Goal: Task Accomplishment & Management: Manage account settings

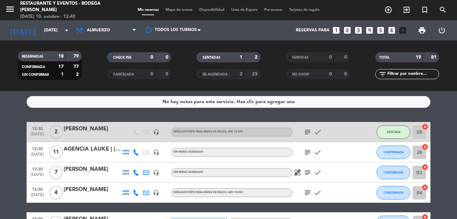
scroll to position [34, 0]
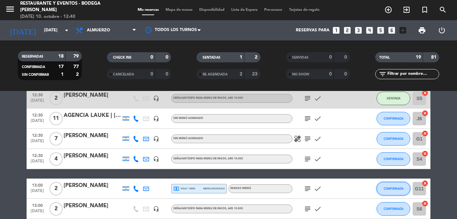
click at [399, 184] on button "CONFIRMADA" at bounding box center [394, 188] width 34 height 13
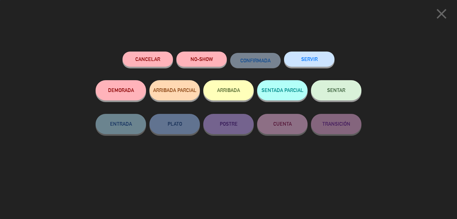
click at [347, 92] on button "SENTAR" at bounding box center [336, 90] width 50 height 20
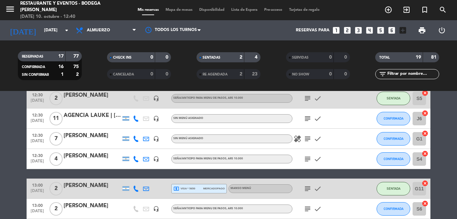
click at [308, 185] on icon "subject" at bounding box center [308, 188] width 8 height 8
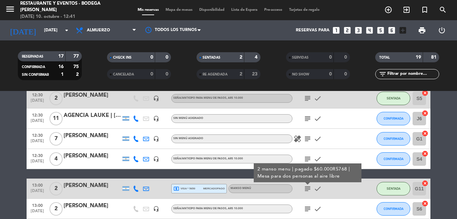
click at [92, 185] on div "[PERSON_NAME]" at bounding box center [92, 185] width 57 height 9
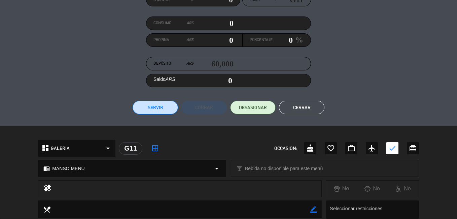
scroll to position [207, 0]
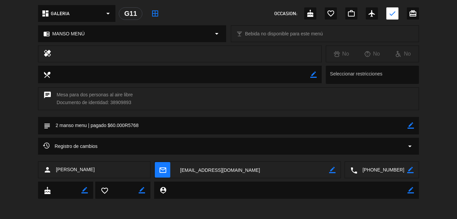
click at [409, 127] on icon "border_color" at bounding box center [410, 125] width 6 height 6
click at [348, 129] on textarea at bounding box center [228, 125] width 357 height 17
type textarea "2 manso menu | pagado $60.000R5768 EZE MESA 5"
click at [414, 124] on div "subject" at bounding box center [228, 125] width 381 height 17
click at [414, 124] on icon at bounding box center [410, 125] width 6 height 6
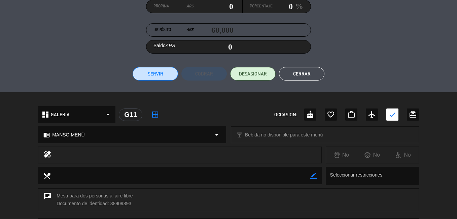
scroll to position [73, 0]
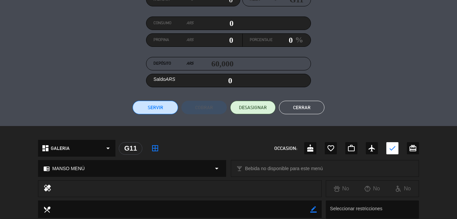
click at [285, 105] on button "Cerrar" at bounding box center [301, 107] width 45 height 13
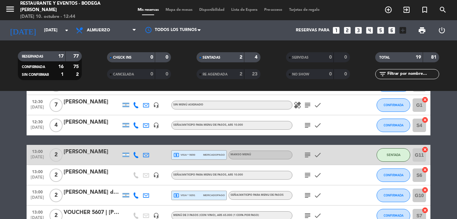
scroll to position [101, 0]
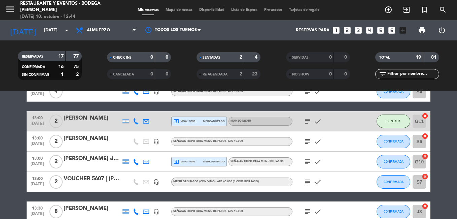
click at [100, 178] on div "VOUCHER 5607 | [PERSON_NAME]" at bounding box center [92, 178] width 57 height 9
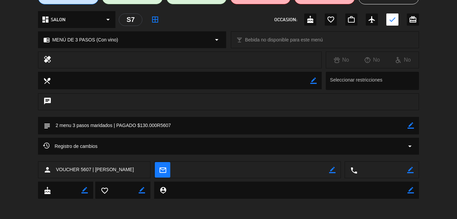
scroll to position [0, 0]
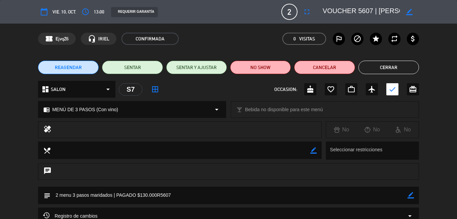
click at [409, 70] on button "Cerrar" at bounding box center [388, 67] width 61 height 13
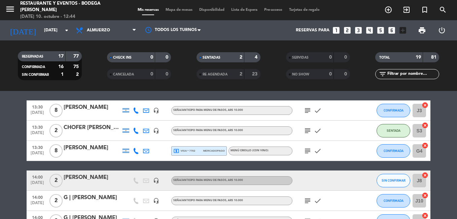
scroll to position [236, 0]
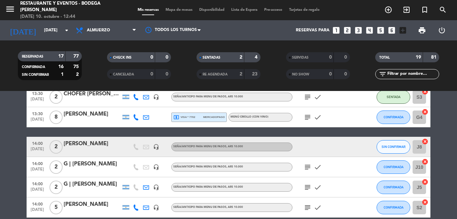
click at [307, 166] on icon "subject" at bounding box center [308, 167] width 8 height 8
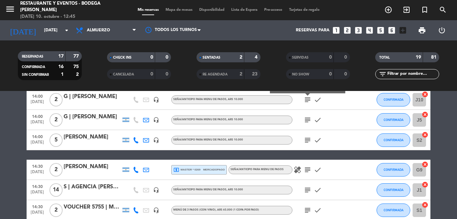
scroll to position [336, 0]
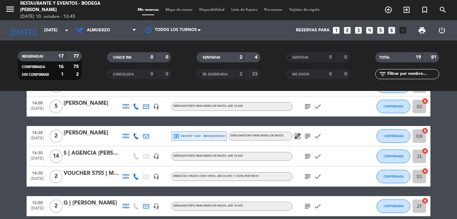
click at [104, 172] on div "VOUCHER 5755 | Maxi y Nati" at bounding box center [92, 173] width 57 height 9
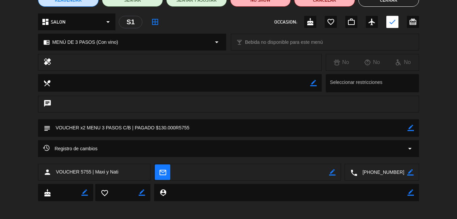
scroll to position [0, 0]
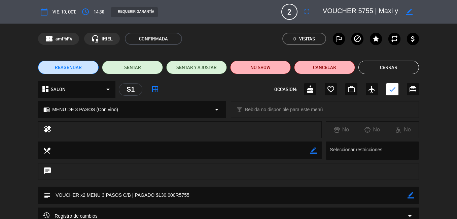
click at [380, 58] on div "REAGENDAR SENTAR SENTAR Y AJUSTAR NO SHOW Cancelar Cerrar" at bounding box center [228, 67] width 457 height 27
click at [374, 70] on button "Cerrar" at bounding box center [388, 67] width 61 height 13
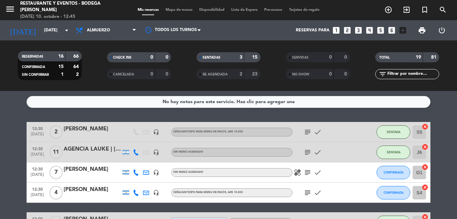
click at [306, 149] on icon "subject" at bounding box center [308, 152] width 8 height 8
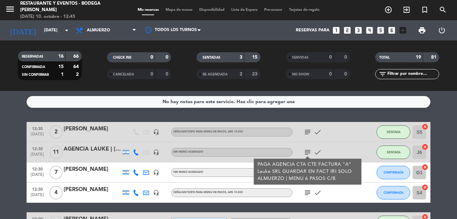
click at [306, 149] on icon "subject" at bounding box center [308, 152] width 8 height 8
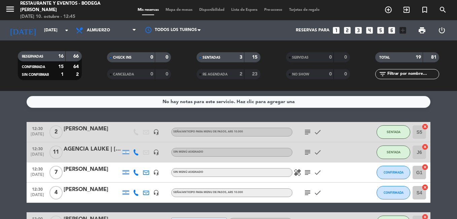
click at [96, 147] on div "AGENCIA LAUKE | [PERSON_NAME]" at bounding box center [92, 149] width 57 height 9
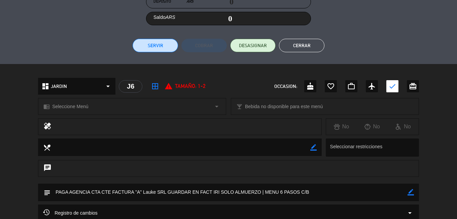
scroll to position [168, 0]
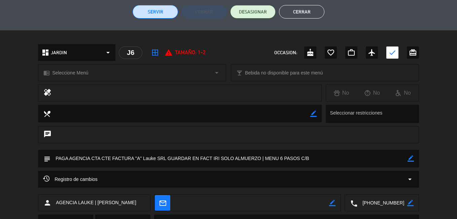
click at [412, 158] on icon "border_color" at bounding box center [410, 158] width 6 height 6
click at [391, 160] on textarea at bounding box center [228, 158] width 357 height 17
type textarea "PAGA AGENCIA CTA CTE FACTURA "A" Lauke SRL GUARDAR EN FACT IRI SOLO ALMUERZO | …"
click at [408, 158] on icon at bounding box center [410, 158] width 6 height 6
click at [309, 5] on button "Cerrar" at bounding box center [301, 11] width 45 height 13
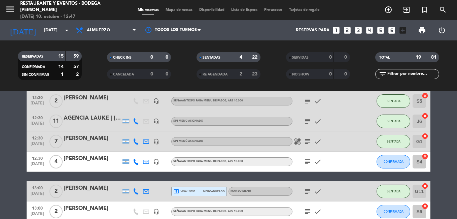
scroll to position [0, 0]
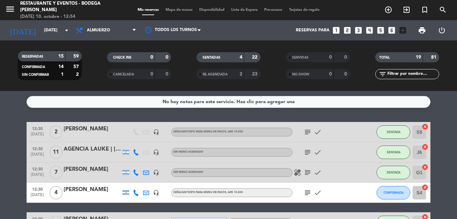
click at [310, 155] on icon "subject" at bounding box center [308, 152] width 8 height 8
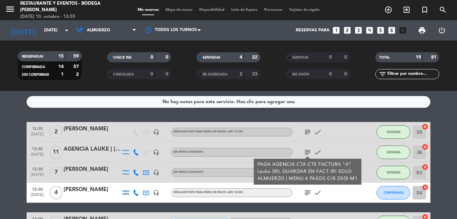
click at [298, 145] on div "subject PAGA AGENCIA CTA CTE FACTURA "A" Lauke SRL GUARDAR EN FACT IRI SOLO ALM…" at bounding box center [322, 152] width 61 height 20
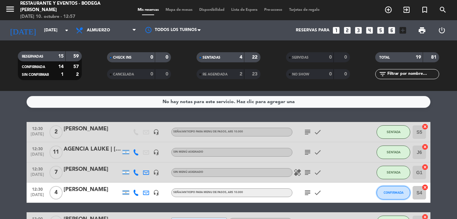
click at [397, 189] on button "CONFIRMADA" at bounding box center [394, 192] width 34 height 13
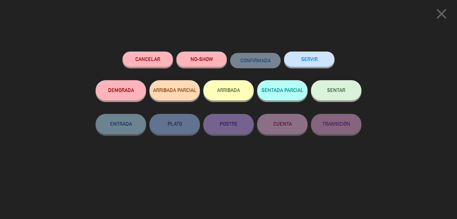
click at [341, 97] on button "SENTAR" at bounding box center [336, 90] width 50 height 20
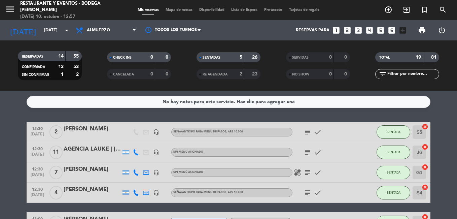
click at [310, 195] on icon "subject" at bounding box center [308, 192] width 8 height 8
click at [307, 194] on icon "subject" at bounding box center [308, 192] width 8 height 8
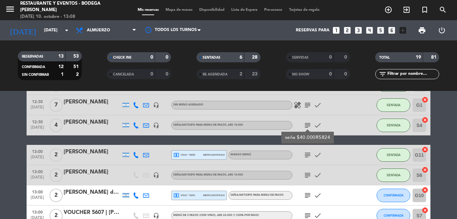
click at [306, 176] on icon "subject" at bounding box center [308, 175] width 8 height 8
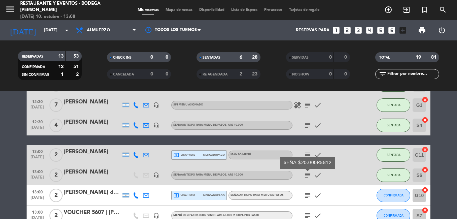
click at [309, 174] on icon "subject" at bounding box center [308, 175] width 8 height 8
click at [310, 108] on icon "subject" at bounding box center [308, 105] width 8 height 8
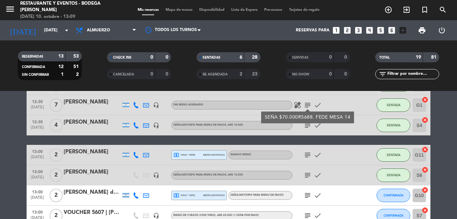
click at [308, 104] on icon "subject" at bounding box center [308, 105] width 8 height 8
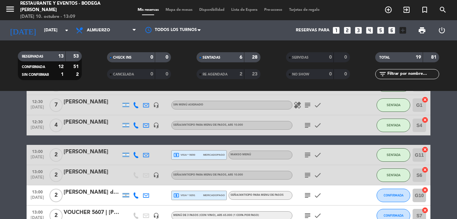
scroll to position [101, 0]
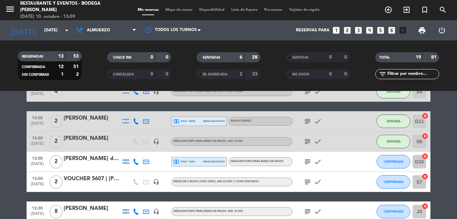
click at [96, 139] on div "[PERSON_NAME]" at bounding box center [92, 138] width 57 height 9
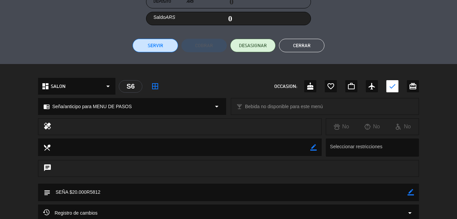
scroll to position [201, 0]
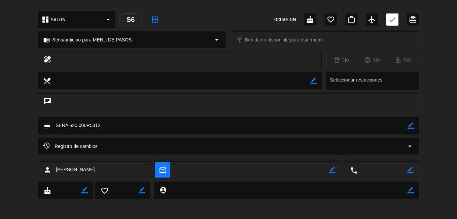
click at [409, 124] on icon "border_color" at bounding box center [410, 125] width 6 height 6
click at [377, 129] on textarea at bounding box center [228, 125] width 357 height 17
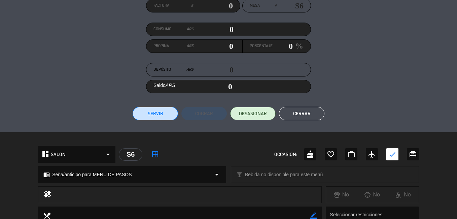
type textarea "SEÑA $20.000R5812. Fde e mesa 15"
click at [315, 109] on button "Cerrar" at bounding box center [301, 113] width 45 height 13
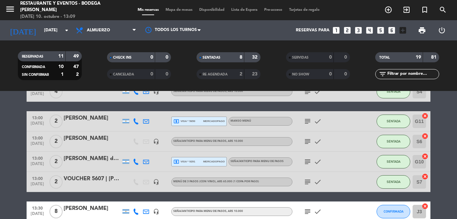
click at [307, 142] on icon "subject" at bounding box center [308, 141] width 8 height 8
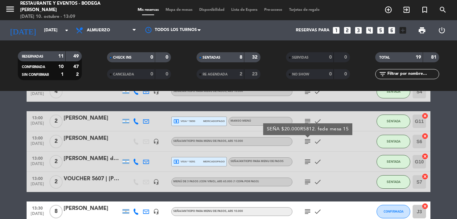
click at [307, 142] on icon "subject" at bounding box center [308, 141] width 8 height 8
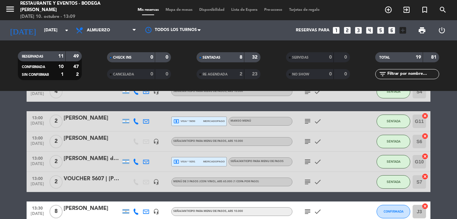
click at [308, 161] on icon "subject" at bounding box center [308, 161] width 8 height 8
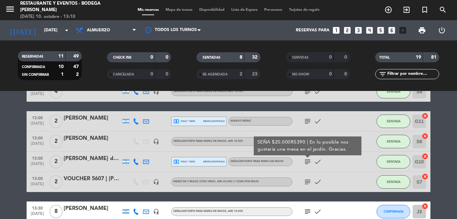
click at [74, 162] on div "[PERSON_NAME] de [PERSON_NAME]" at bounding box center [92, 158] width 57 height 9
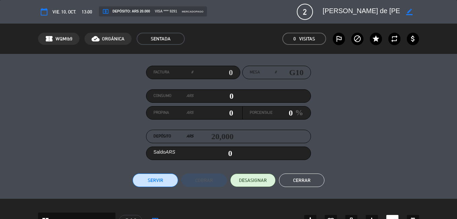
scroll to position [135, 0]
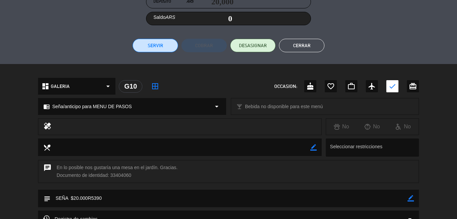
click at [409, 198] on icon "border_color" at bounding box center [410, 198] width 6 height 6
click at [397, 199] on textarea at bounding box center [228, 197] width 357 height 17
type textarea "SEÑA $20.000R5390. Fede mesa 13"
click at [409, 198] on icon at bounding box center [410, 198] width 6 height 6
click at [302, 49] on button "Cerrar" at bounding box center [301, 45] width 45 height 13
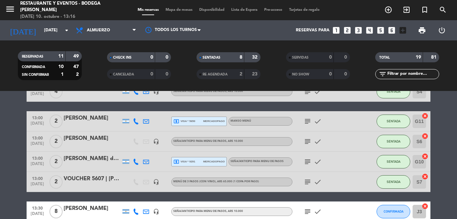
click at [306, 163] on icon "subject" at bounding box center [308, 161] width 8 height 8
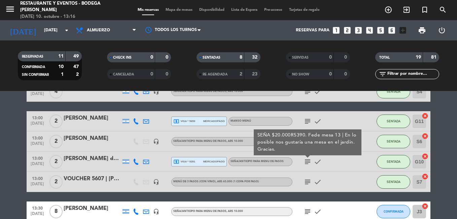
click at [306, 163] on icon "subject" at bounding box center [308, 161] width 8 height 8
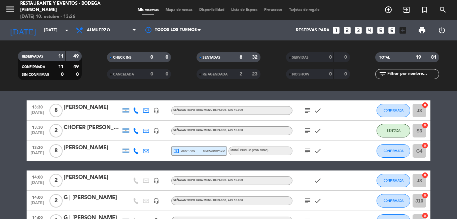
scroll to position [168, 0]
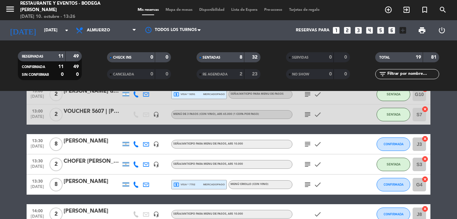
click at [311, 140] on icon "subject" at bounding box center [308, 144] width 8 height 8
click at [309, 166] on icon "subject" at bounding box center [308, 164] width 8 height 8
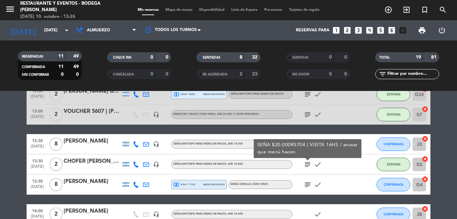
click at [307, 182] on icon "subject" at bounding box center [308, 184] width 8 height 8
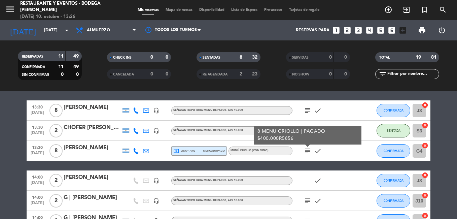
scroll to position [269, 0]
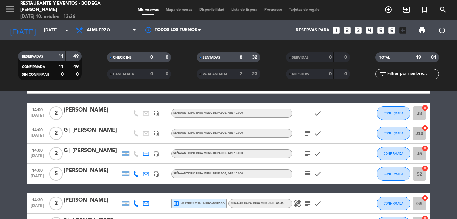
click at [308, 132] on icon "subject" at bounding box center [308, 133] width 8 height 8
click at [307, 145] on div "subject check" at bounding box center [322, 153] width 61 height 20
click at [306, 150] on icon "subject" at bounding box center [308, 153] width 8 height 8
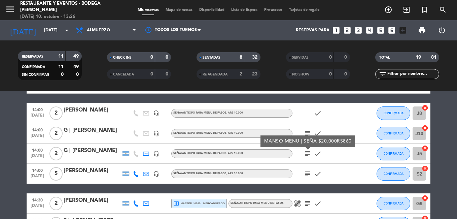
scroll to position [303, 0]
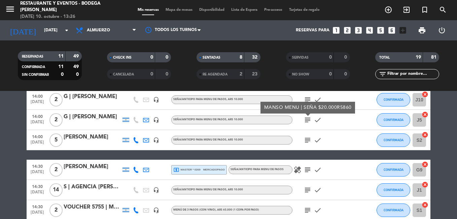
click at [308, 137] on icon "subject" at bounding box center [308, 140] width 8 height 8
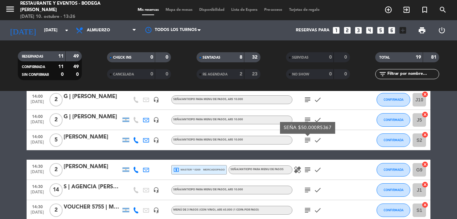
click at [297, 167] on icon "healing" at bounding box center [297, 170] width 8 height 8
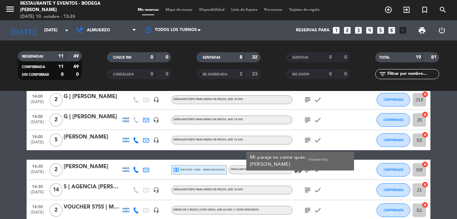
click at [314, 169] on icon "check" at bounding box center [318, 170] width 8 height 8
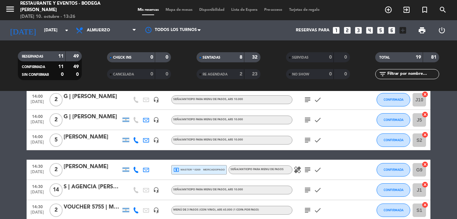
scroll to position [336, 0]
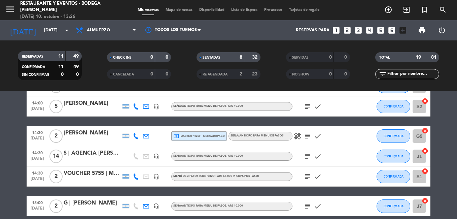
click at [306, 155] on icon "subject" at bounding box center [308, 156] width 8 height 8
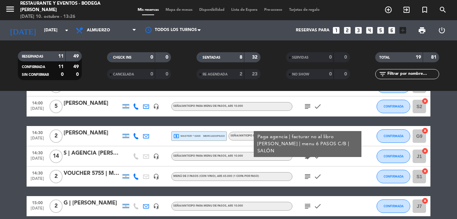
click at [306, 176] on icon "subject" at bounding box center [308, 176] width 8 height 8
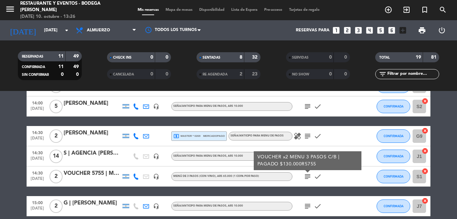
scroll to position [367, 0]
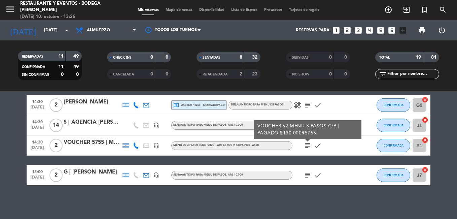
click at [306, 171] on icon "subject" at bounding box center [308, 175] width 8 height 8
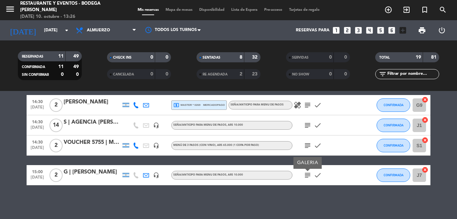
click at [306, 173] on icon "subject" at bounding box center [308, 175] width 8 height 8
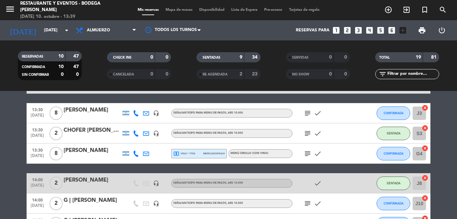
scroll to position [166, 0]
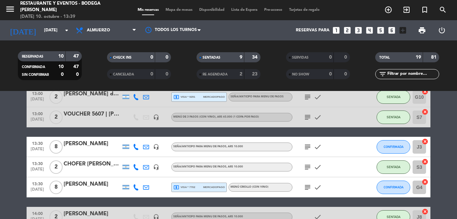
click at [306, 166] on icon "subject" at bounding box center [308, 167] width 8 height 8
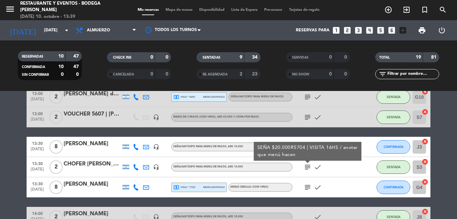
click at [306, 166] on icon "subject" at bounding box center [308, 167] width 8 height 8
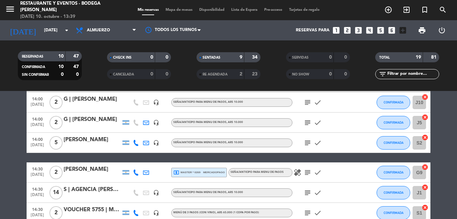
scroll to position [266, 0]
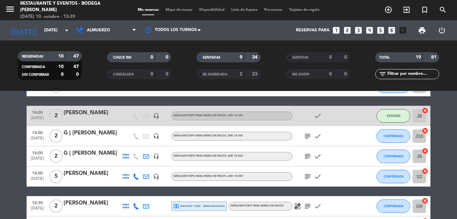
click at [439, 142] on bookings-row "12:30 [DATE] 2 [PERSON_NAME] headset_mic Seña/anticipo para MENU DE PASOS , ARS…" at bounding box center [228, 70] width 457 height 431
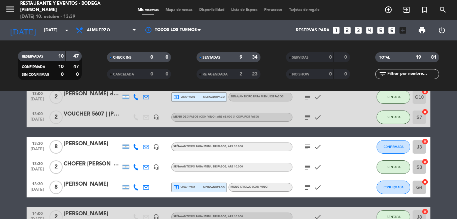
scroll to position [132, 0]
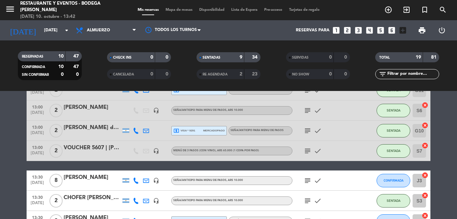
click at [310, 200] on icon "subject" at bounding box center [308, 201] width 8 height 8
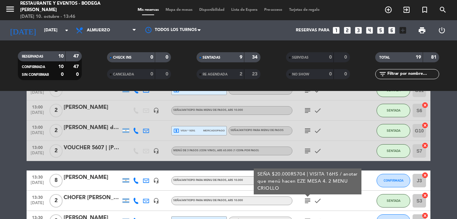
scroll to position [233, 0]
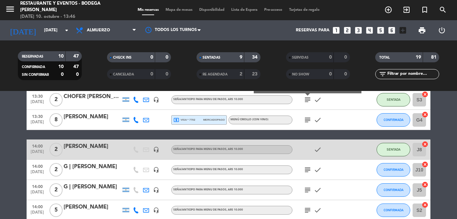
click at [101, 167] on div "G | [PERSON_NAME]" at bounding box center [92, 166] width 57 height 9
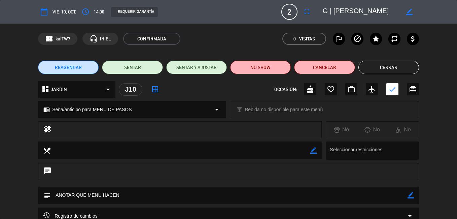
scroll to position [67, 0]
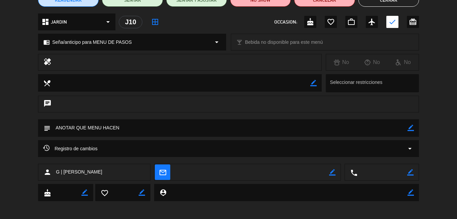
click at [410, 125] on icon "border_color" at bounding box center [410, 128] width 6 height 6
click at [169, 124] on textarea at bounding box center [228, 127] width 357 height 17
type textarea "ANOTAR QUE MENU HACEN ro mesa 18"
click at [413, 128] on icon at bounding box center [410, 128] width 6 height 6
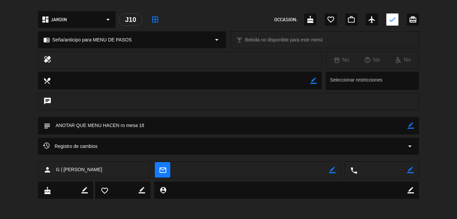
scroll to position [100, 0]
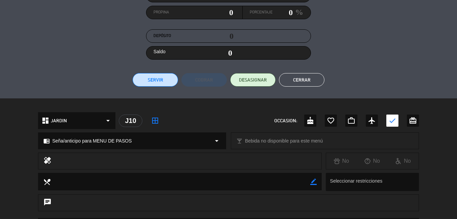
click at [312, 79] on button "Cerrar" at bounding box center [301, 79] width 45 height 13
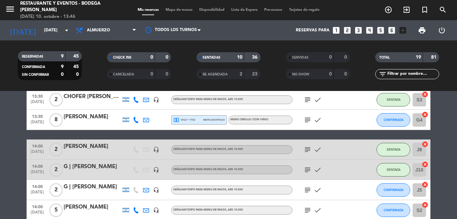
click at [307, 171] on icon "subject" at bounding box center [308, 170] width 8 height 8
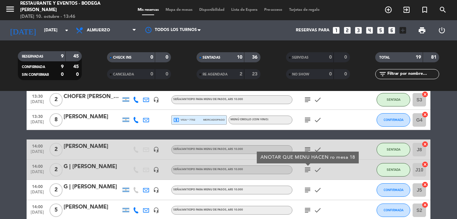
click at [307, 171] on icon "subject" at bounding box center [308, 170] width 8 height 8
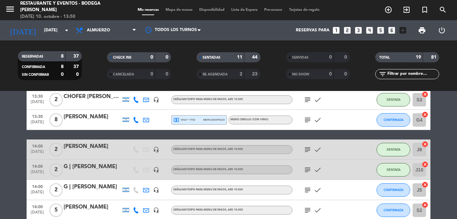
click at [0, 164] on html "close × Restaurante y Eventos - Bodega [PERSON_NAME] × chrome_reader_mode Lista…" at bounding box center [228, 109] width 457 height 219
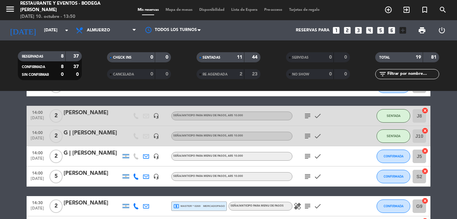
scroll to position [233, 0]
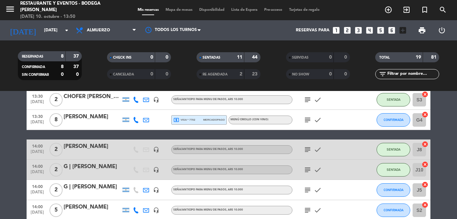
click at [306, 149] on icon "subject" at bounding box center [308, 149] width 8 height 8
click at [0, 167] on html "close × Restaurante y Eventos - Bodega [PERSON_NAME] × chrome_reader_mode Lista…" at bounding box center [228, 109] width 457 height 219
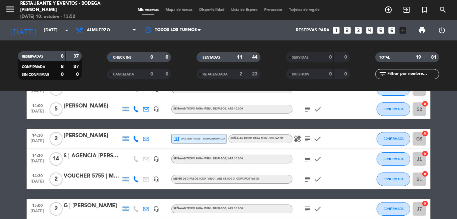
scroll to position [367, 0]
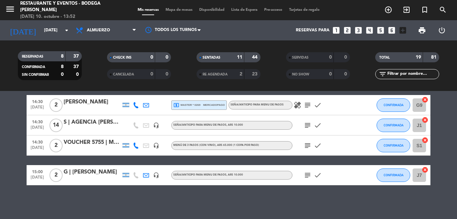
click at [307, 147] on icon "subject" at bounding box center [308, 145] width 8 height 8
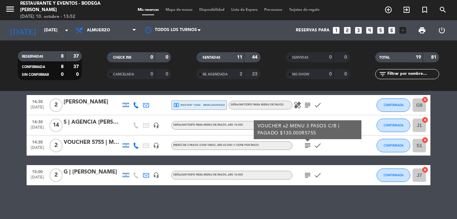
click at [307, 147] on icon "subject" at bounding box center [308, 145] width 8 height 8
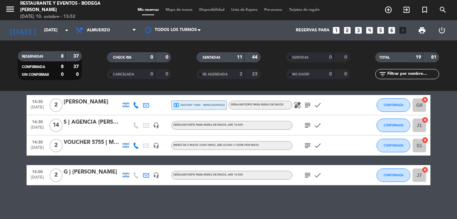
scroll to position [334, 0]
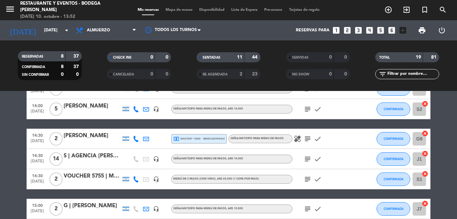
click at [309, 141] on icon "subject" at bounding box center [308, 139] width 8 height 8
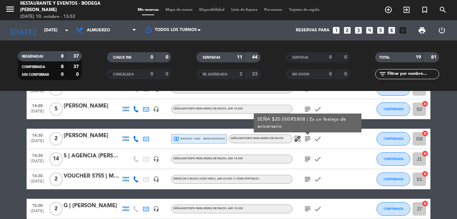
click at [309, 141] on icon "subject" at bounding box center [308, 139] width 8 height 8
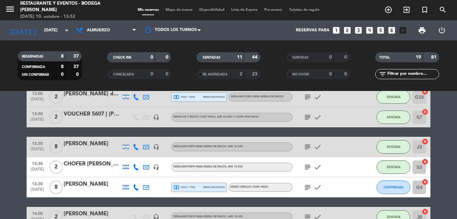
click at [441, 146] on bookings-row "12:30 [DATE] 2 [PERSON_NAME] headset_mic Seña/anticipo para MENU DE PASOS , ARS…" at bounding box center [228, 171] width 457 height 431
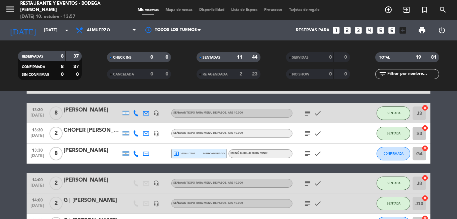
click at [310, 148] on div "subject check" at bounding box center [322, 153] width 61 height 20
click at [309, 151] on icon "subject" at bounding box center [308, 153] width 8 height 8
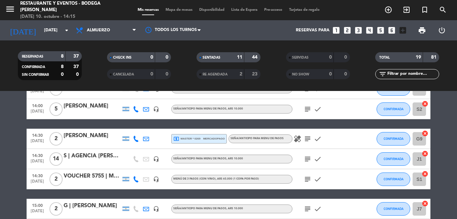
scroll to position [300, 0]
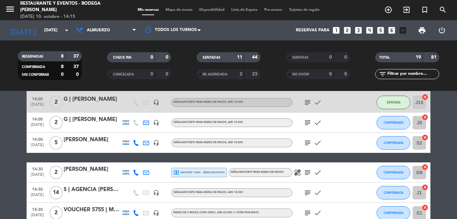
click at [91, 117] on div "G | [PERSON_NAME]" at bounding box center [92, 119] width 57 height 9
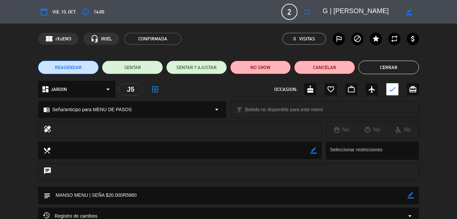
click at [413, 195] on icon "border_color" at bounding box center [410, 195] width 6 height 6
click at [159, 198] on textarea at bounding box center [228, 194] width 357 height 17
type textarea "MANSO MENU | SEÑA $20.000R5860 ro mesa 19"
click at [410, 195] on icon at bounding box center [410, 195] width 6 height 6
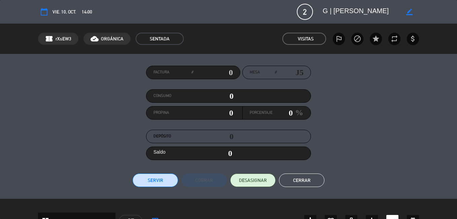
click at [296, 179] on button "Cerrar" at bounding box center [301, 179] width 45 height 13
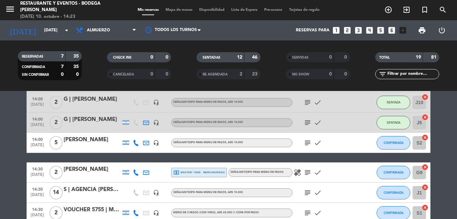
click at [80, 143] on div "[PERSON_NAME]" at bounding box center [92, 139] width 57 height 9
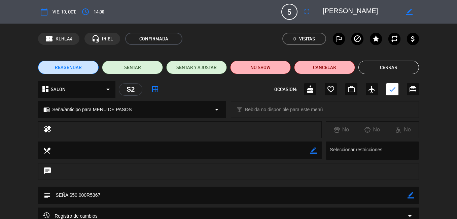
scroll to position [70, 0]
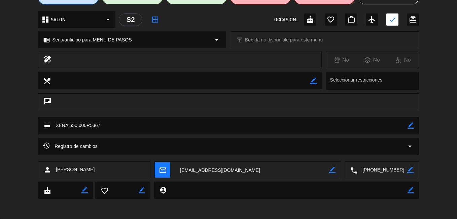
click at [409, 121] on div "border_color" at bounding box center [410, 125] width 6 height 17
click at [410, 122] on div "border_color" at bounding box center [410, 125] width 6 height 17
click at [411, 128] on icon "border_color" at bounding box center [410, 125] width 6 height 6
click at [369, 128] on textarea at bounding box center [228, 125] width 357 height 17
type textarea "SEÑA $50.000R5367. Fede Mesa 17"
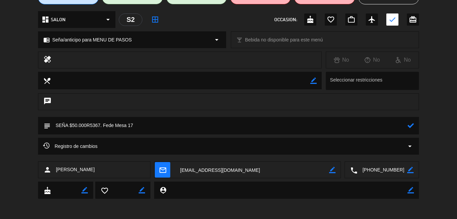
click at [411, 127] on icon at bounding box center [410, 125] width 6 height 6
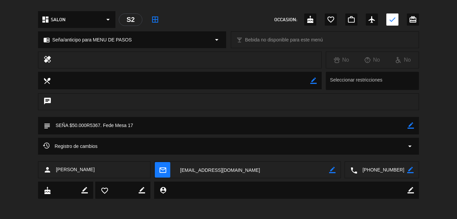
scroll to position [67, 0]
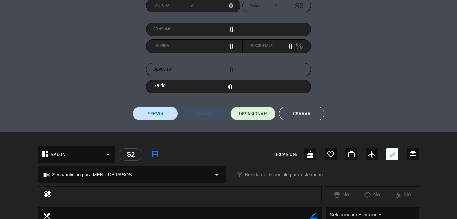
click at [309, 114] on button "Cerrar" at bounding box center [301, 113] width 45 height 13
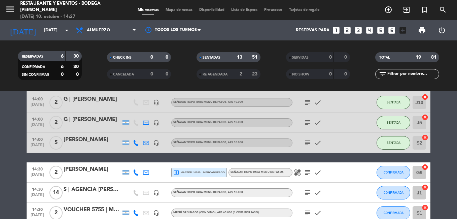
scroll to position [367, 0]
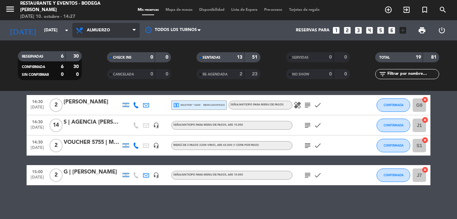
click at [131, 25] on span "Almuerzo" at bounding box center [105, 30] width 67 height 15
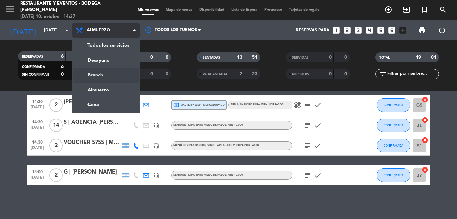
click at [111, 77] on div "menu Restaurante y Eventos - Bodega [PERSON_NAME][DATE] 10. octubre - 14:27 Mis…" at bounding box center [228, 45] width 457 height 91
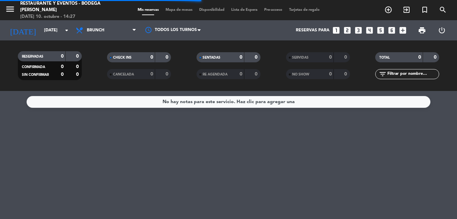
scroll to position [0, 0]
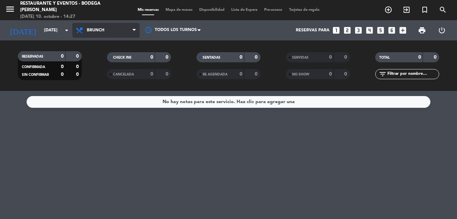
click at [120, 31] on span "Brunch" at bounding box center [105, 30] width 67 height 15
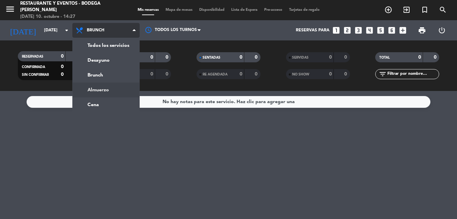
click at [122, 90] on div "menu Restaurante y Eventos - Bodega [PERSON_NAME][DATE] 10. octubre - 14:27 Mis…" at bounding box center [228, 45] width 457 height 91
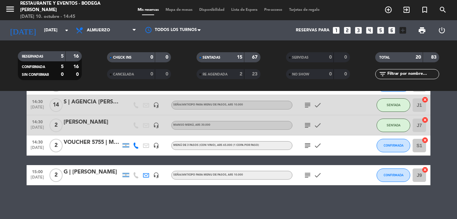
scroll to position [354, 0]
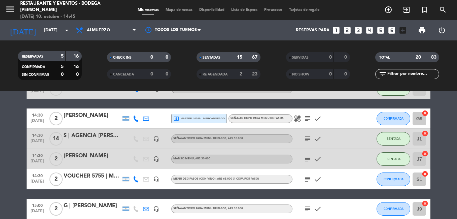
click at [100, 134] on div "S | AGENCIA [PERSON_NAME]" at bounding box center [92, 135] width 57 height 9
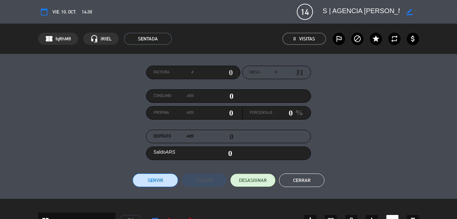
scroll to position [135, 0]
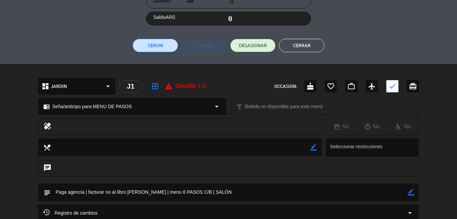
click at [411, 192] on icon "border_color" at bounding box center [410, 192] width 6 height 6
type textarea "Paga agencia | facturar no al libro [PERSON_NAME] | menu 6 PASOS C/B | SALÓN ro…"
click at [408, 190] on icon at bounding box center [410, 192] width 6 height 6
click at [305, 46] on button "Cerrar" at bounding box center [301, 45] width 45 height 13
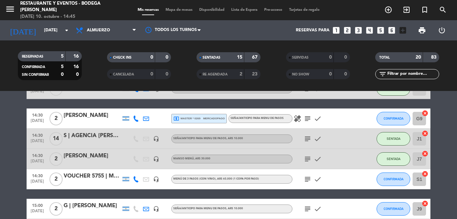
click at [307, 139] on icon "subject" at bounding box center [308, 139] width 8 height 8
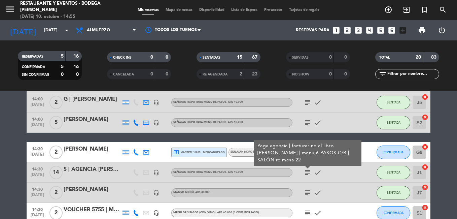
scroll to position [287, 0]
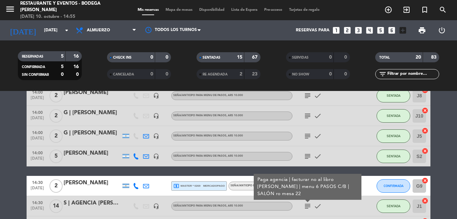
click at [304, 154] on icon "subject" at bounding box center [308, 156] width 8 height 8
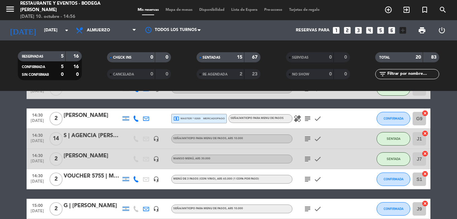
scroll to position [388, 0]
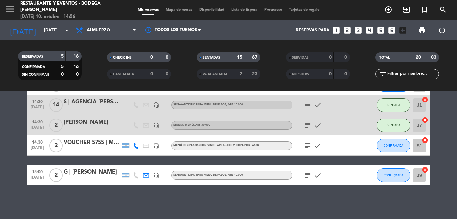
click at [306, 146] on icon "subject" at bounding box center [308, 145] width 8 height 8
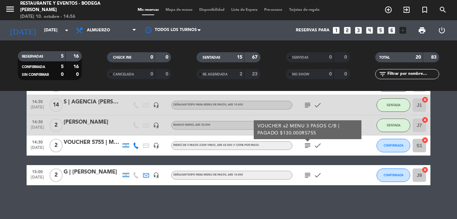
click at [306, 146] on icon "subject" at bounding box center [308, 145] width 8 height 8
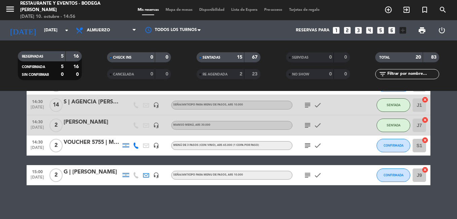
click at [79, 144] on div "VOUCHER 5755 | Maxi y Nati" at bounding box center [92, 142] width 57 height 9
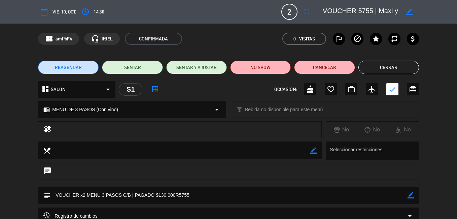
click at [410, 10] on icon "border_color" at bounding box center [409, 12] width 6 height 6
click at [392, 15] on textarea at bounding box center [361, 12] width 77 height 12
click at [381, 65] on button "Cerrar" at bounding box center [388, 67] width 61 height 13
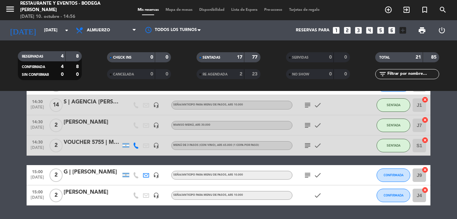
click at [309, 142] on icon "subject" at bounding box center [308, 145] width 8 height 8
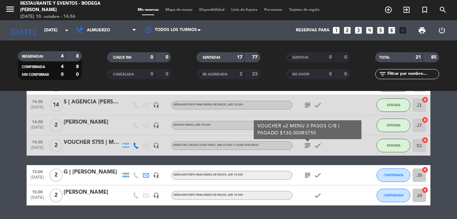
click at [104, 141] on div "VOUCHER 5755 | Maxi y Nati" at bounding box center [92, 142] width 57 height 9
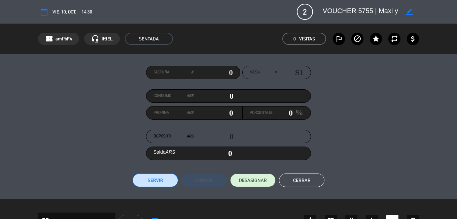
scroll to position [201, 0]
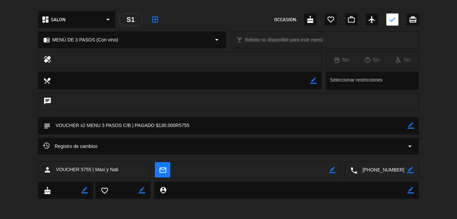
drag, startPoint x: 411, startPoint y: 127, endPoint x: 406, endPoint y: 125, distance: 5.7
click at [411, 127] on icon "border_color" at bounding box center [410, 125] width 6 height 6
click at [400, 125] on textarea at bounding box center [228, 125] width 357 height 17
type textarea "VOUCHER x2 MENU 3 PASOS C/B | PAGADO $130.000R5755 (Flor, mesa 8)"
click at [409, 124] on icon at bounding box center [410, 125] width 6 height 6
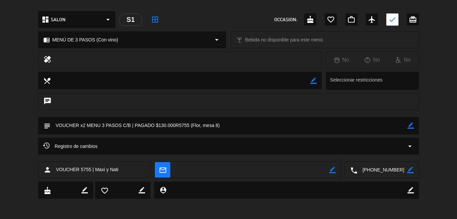
scroll to position [33, 0]
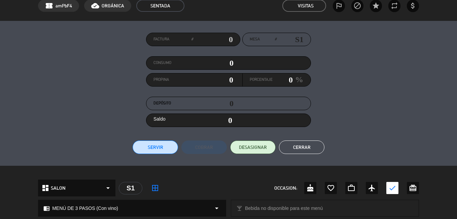
click at [309, 147] on button "Cerrar" at bounding box center [301, 146] width 45 height 13
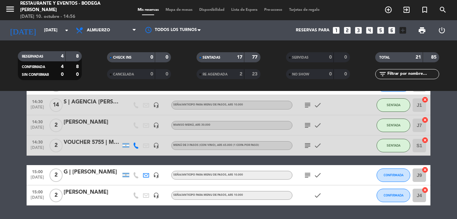
scroll to position [408, 0]
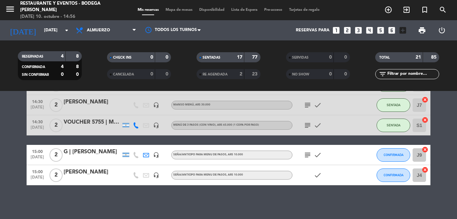
click at [306, 154] on icon "subject" at bounding box center [308, 155] width 8 height 8
click at [307, 173] on div "check" at bounding box center [322, 175] width 61 height 20
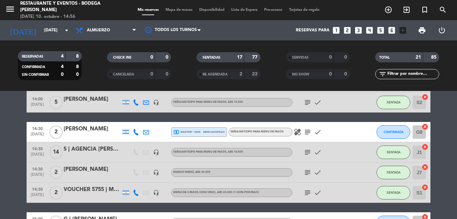
scroll to position [307, 0]
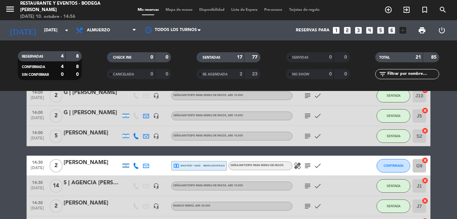
click at [452, 144] on bookings-row "12:30 [DATE] 2 [PERSON_NAME] headset_mic Seña/anticipo para MENU DE PASOS , ARS…" at bounding box center [228, 50] width 457 height 471
click at [102, 184] on div "S | AGENCIA [PERSON_NAME]" at bounding box center [92, 182] width 57 height 9
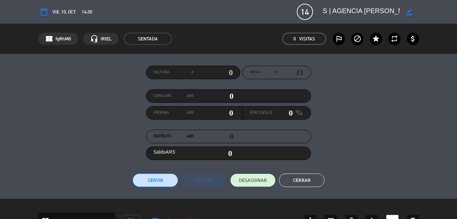
click at [315, 176] on button "Cerrar" at bounding box center [301, 179] width 45 height 13
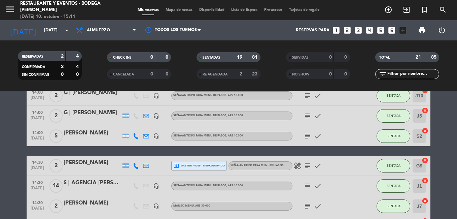
scroll to position [408, 0]
